Goal: Information Seeking & Learning: Learn about a topic

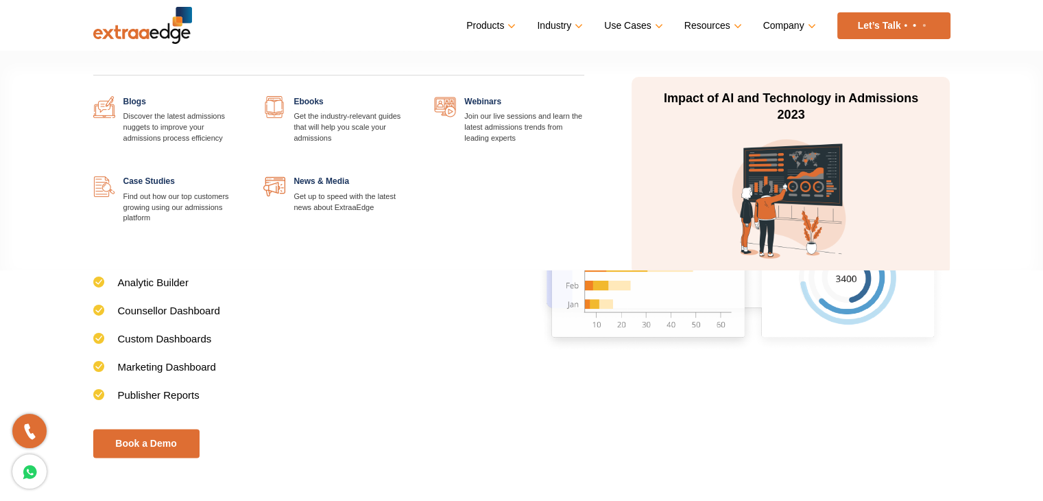
scroll to position [2115, 0]
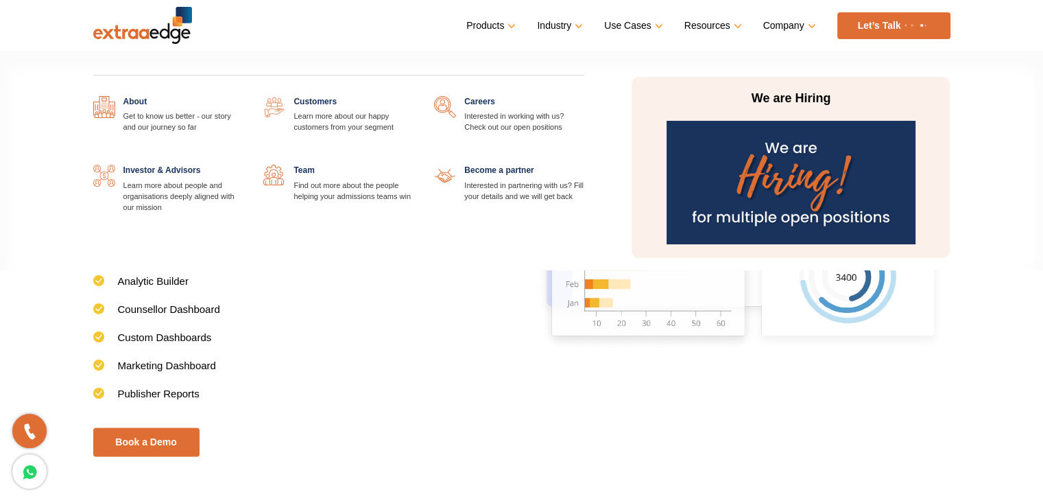
click at [414, 96] on link at bounding box center [414, 96] width 0 height 0
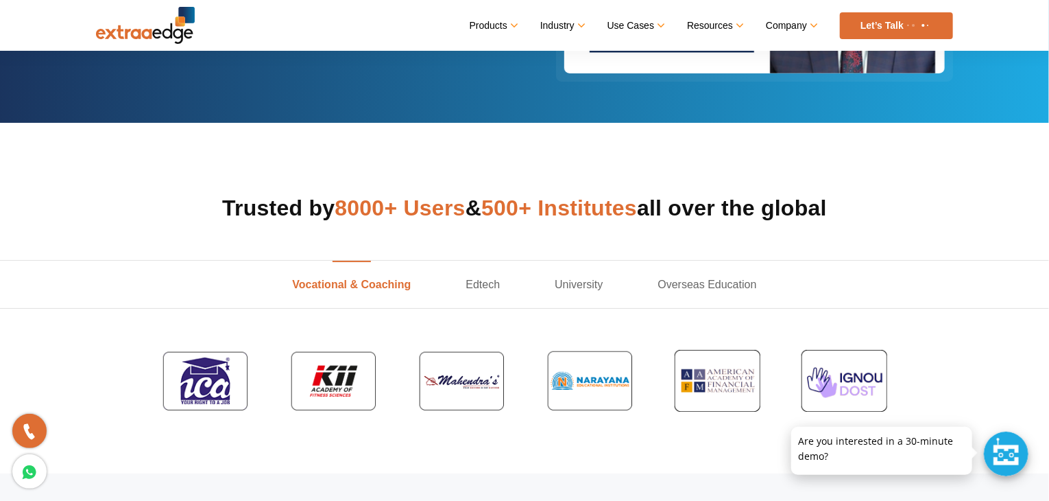
scroll to position [320, 0]
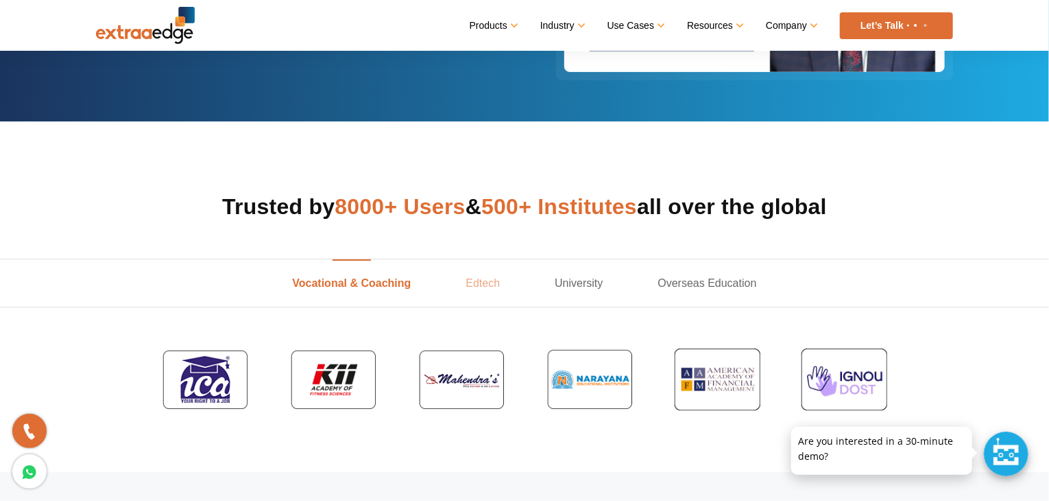
click at [482, 281] on link "Edtech" at bounding box center [482, 282] width 89 height 47
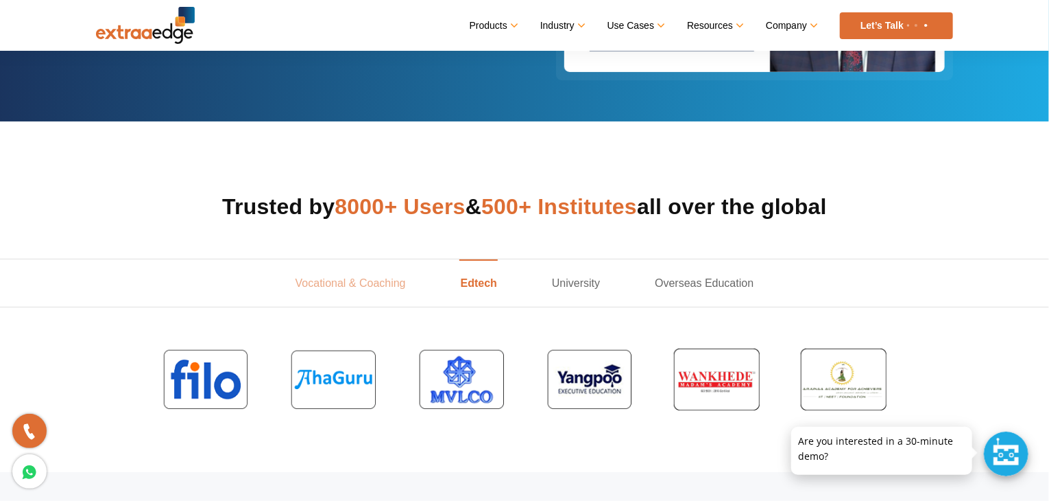
click at [349, 281] on link "Vocational & Coaching" at bounding box center [350, 282] width 165 height 47
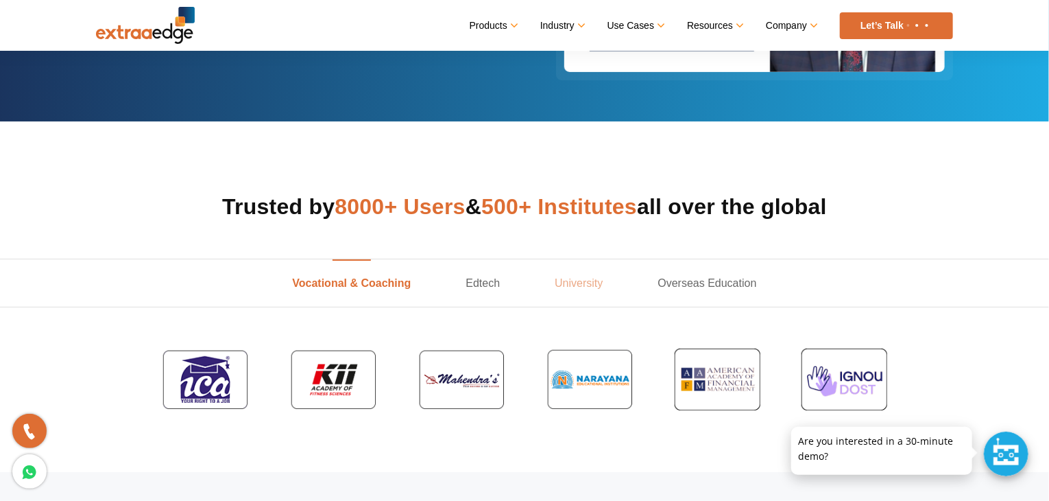
click at [560, 281] on link "University" at bounding box center [578, 282] width 103 height 47
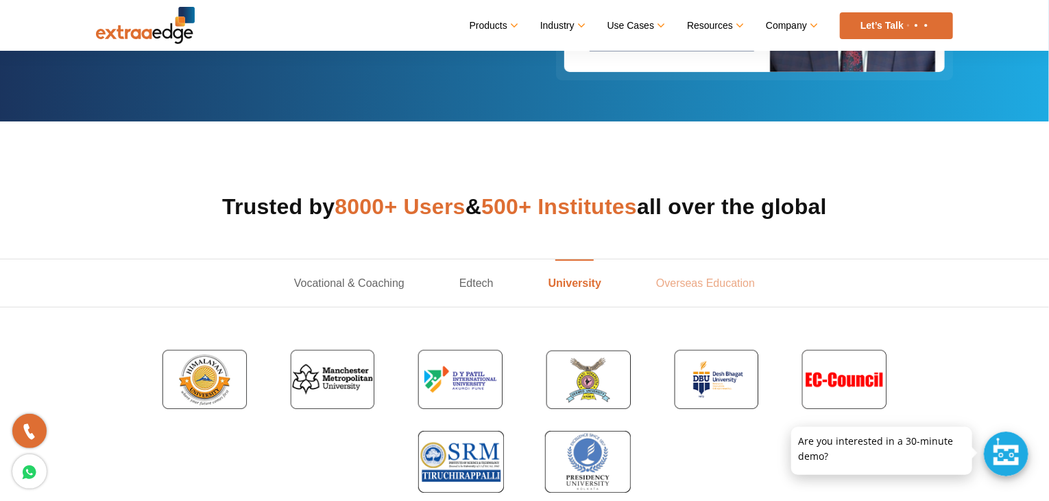
click at [693, 284] on link "Overseas Education" at bounding box center [706, 282] width 154 height 47
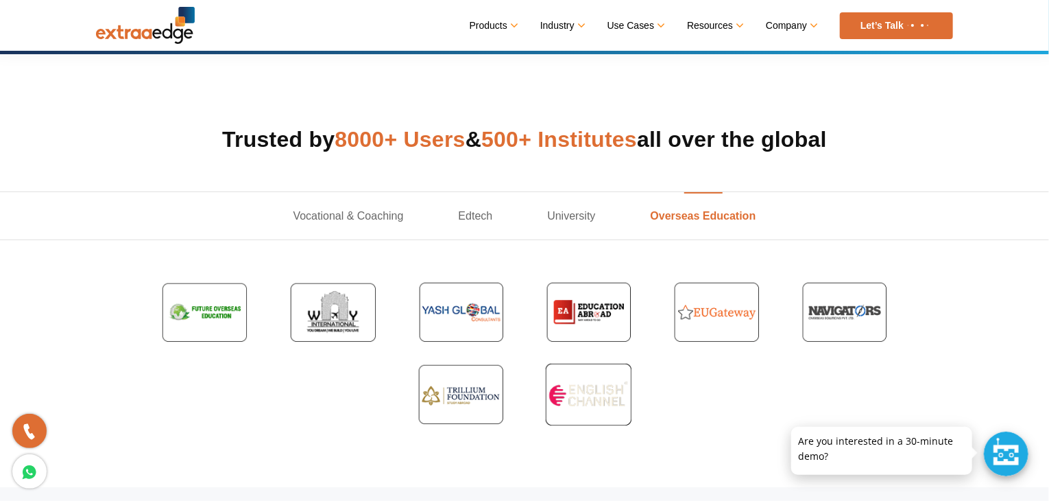
scroll to position [392, 0]
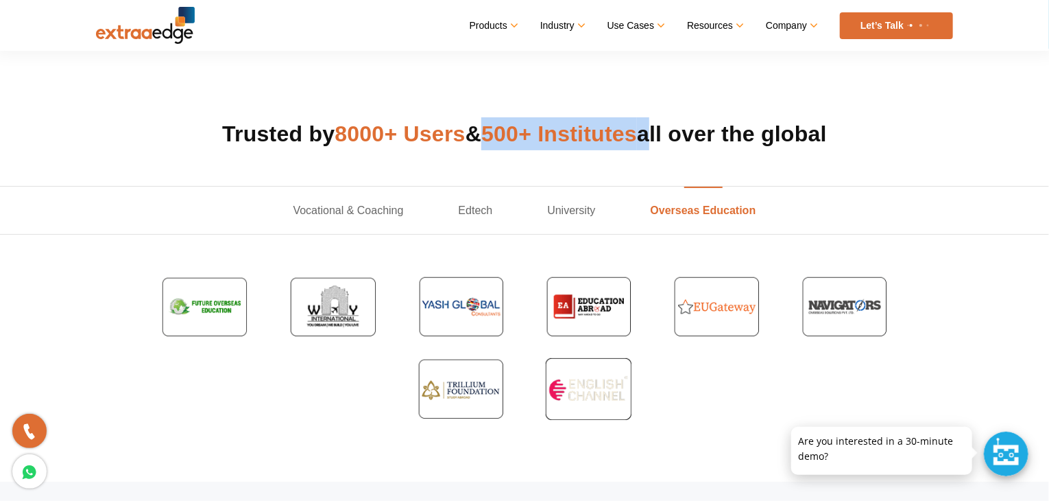
drag, startPoint x: 493, startPoint y: 129, endPoint x: 650, endPoint y: 130, distance: 156.4
click at [650, 130] on h2 "Trusted by 8000+ Users & 500+ Institutes all over the global" at bounding box center [524, 133] width 857 height 33
